Goal: Task Accomplishment & Management: Use online tool/utility

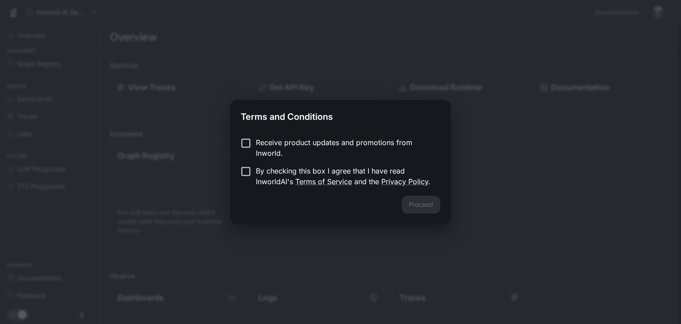
click at [420, 201] on div "Proceed" at bounding box center [340, 210] width 221 height 28
click at [424, 210] on button "Proceed" at bounding box center [421, 205] width 39 height 18
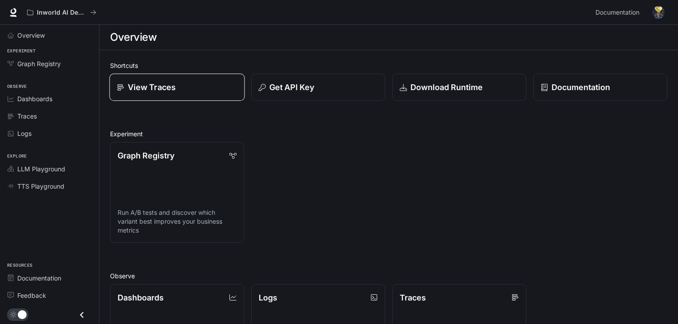
click at [161, 89] on p "View Traces" at bounding box center [152, 87] width 48 height 12
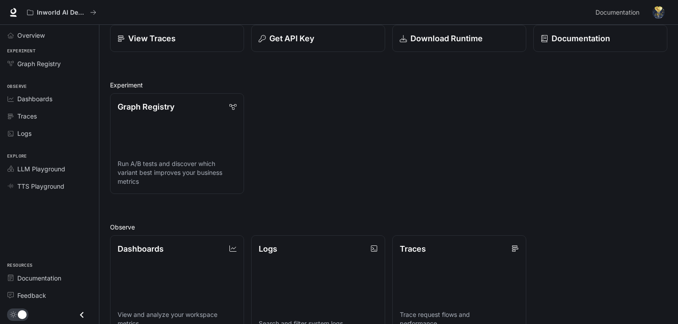
scroll to position [89, 0]
